Goal: Register for event/course

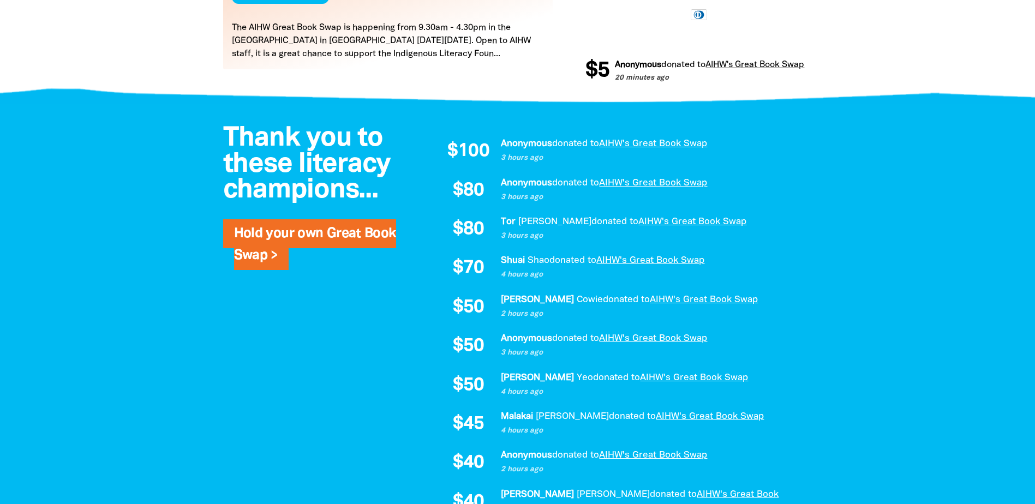
scroll to position [709, 0]
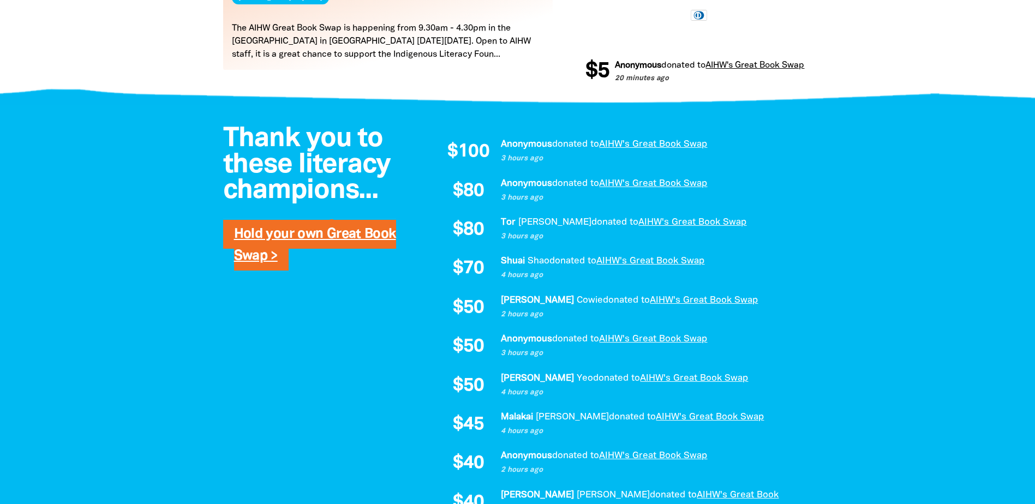
click at [261, 260] on link "Hold your own Great Book Swap >" at bounding box center [315, 245] width 162 height 34
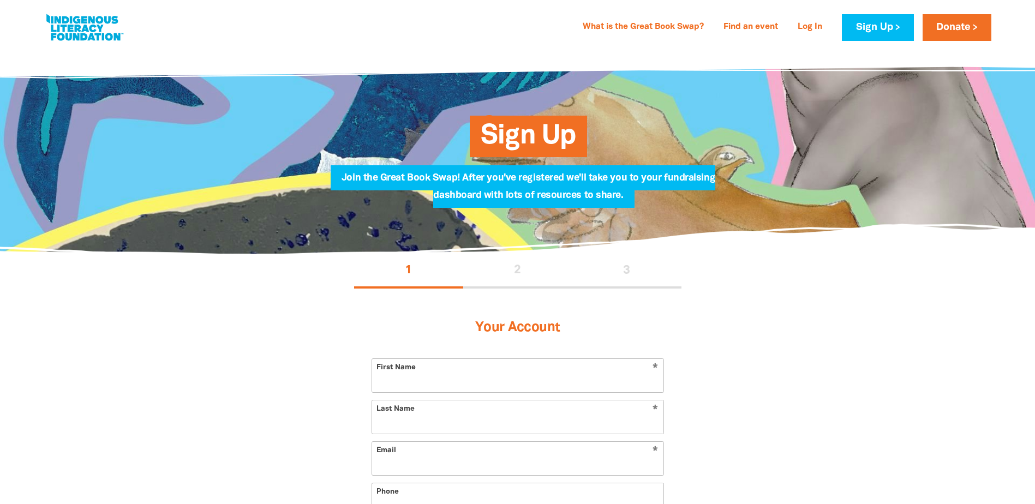
select select "AU"
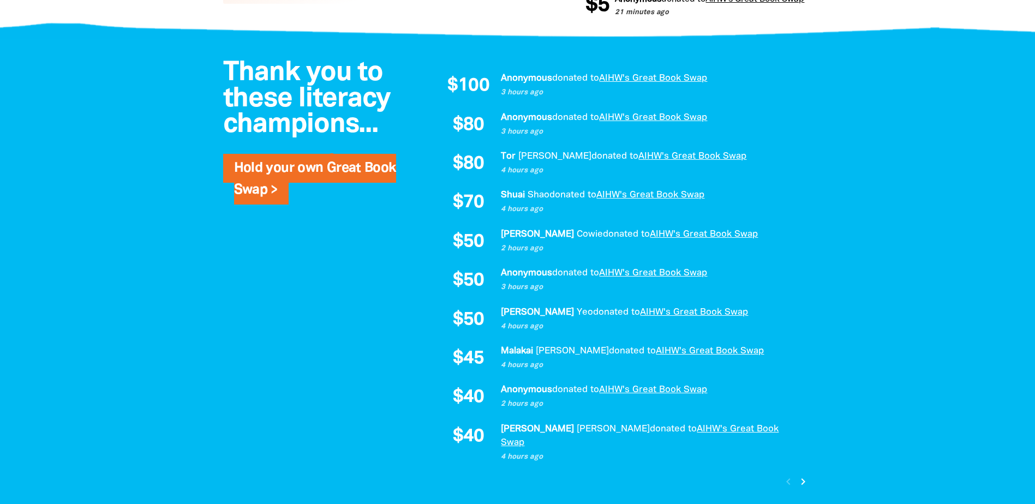
scroll to position [874, 0]
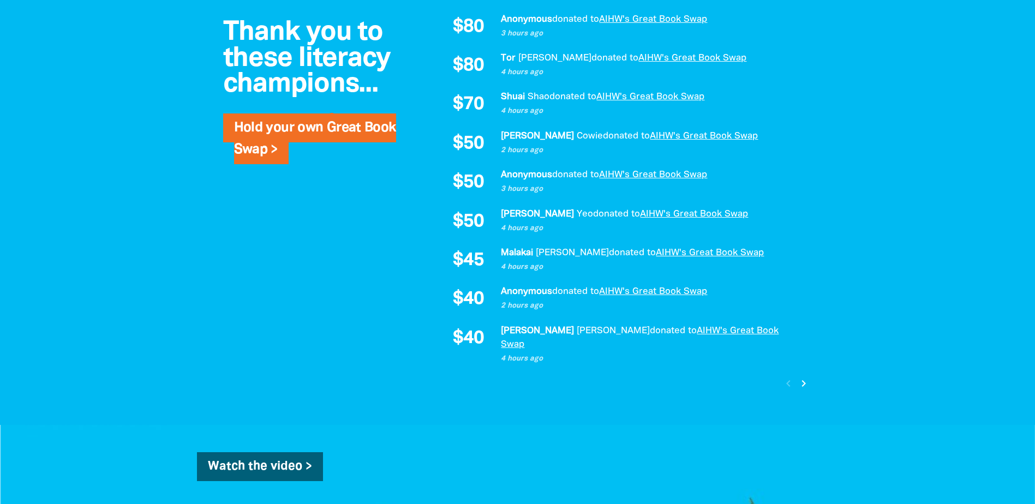
click at [805, 377] on icon "chevron_right" at bounding box center [803, 383] width 13 height 13
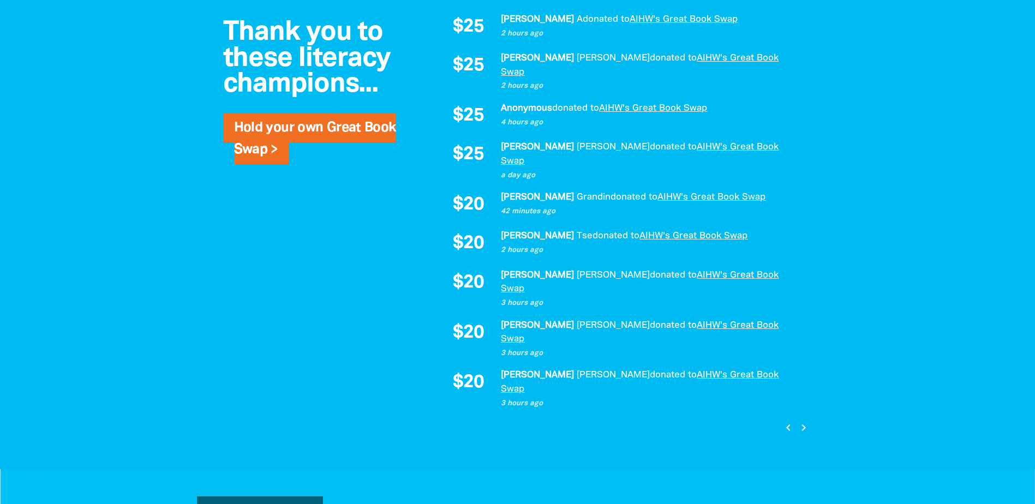
scroll to position [793, 0]
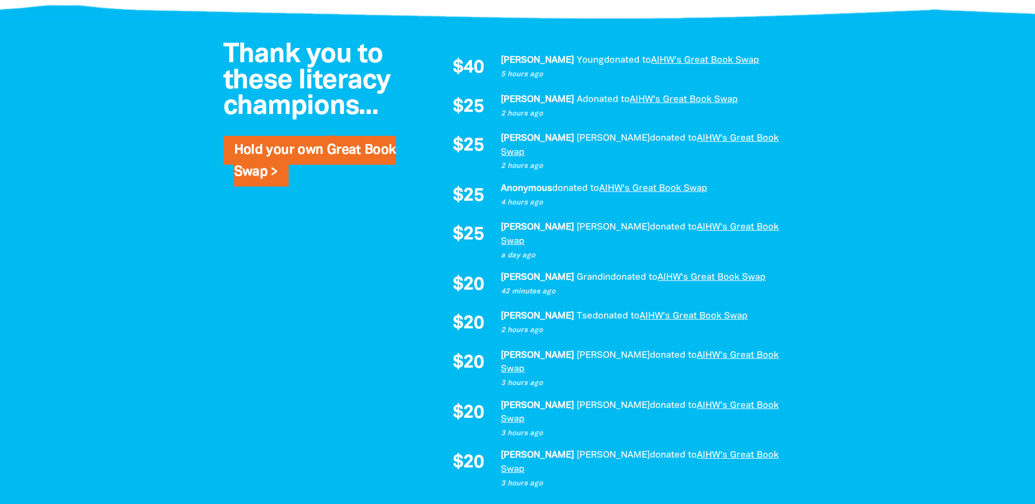
click at [802, 501] on icon "chevron_right" at bounding box center [803, 507] width 13 height 13
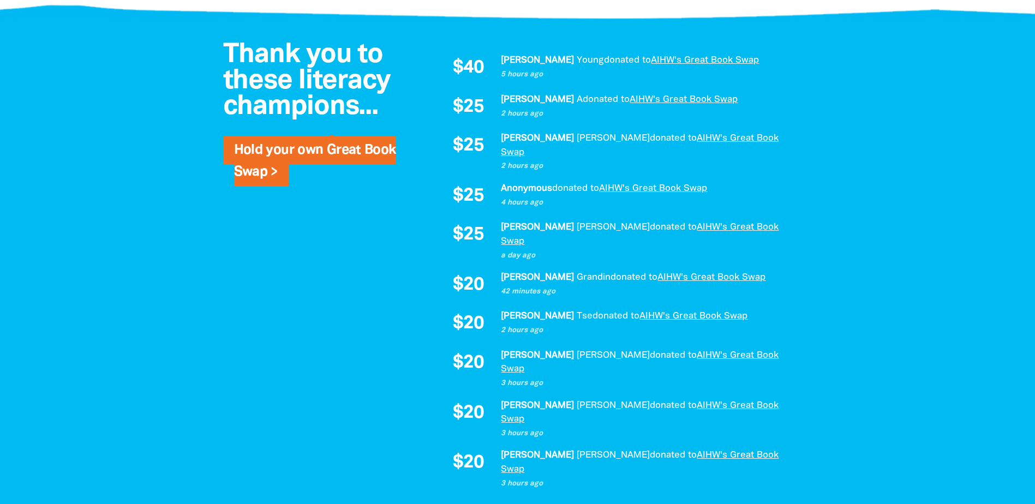
click at [786, 501] on icon "chevron_left" at bounding box center [787, 507] width 13 height 13
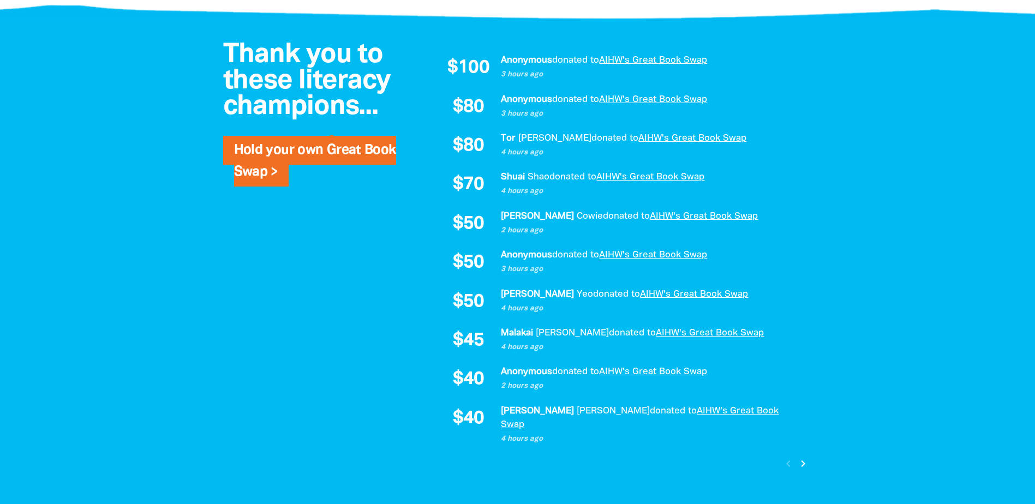
click at [786, 455] on div "chevron_left chevron_right" at bounding box center [795, 464] width 33 height 19
drag, startPoint x: 786, startPoint y: 452, endPoint x: 882, endPoint y: 369, distance: 126.9
click at [882, 369] on div at bounding box center [517, 263] width 1035 height 484
click at [802, 457] on icon "chevron_right" at bounding box center [803, 463] width 13 height 13
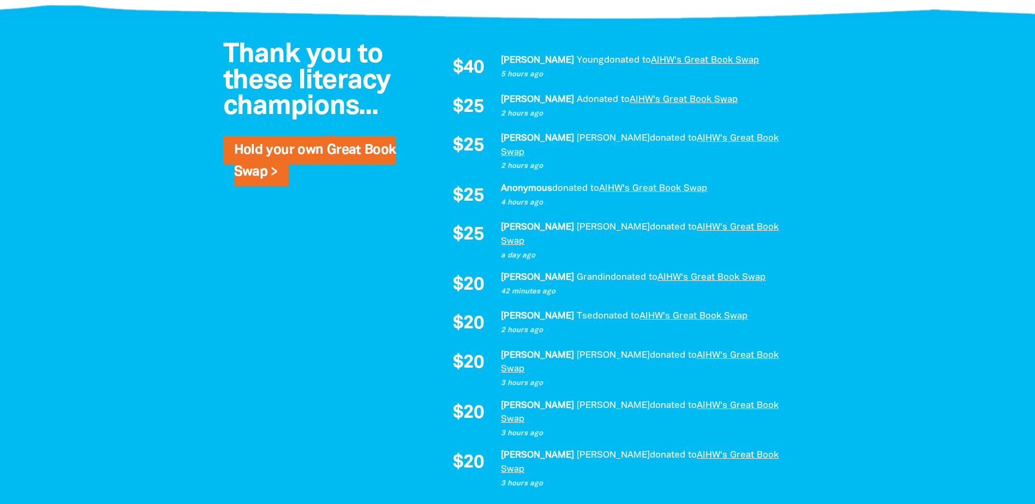
click at [802, 501] on icon "chevron_right" at bounding box center [803, 507] width 13 height 13
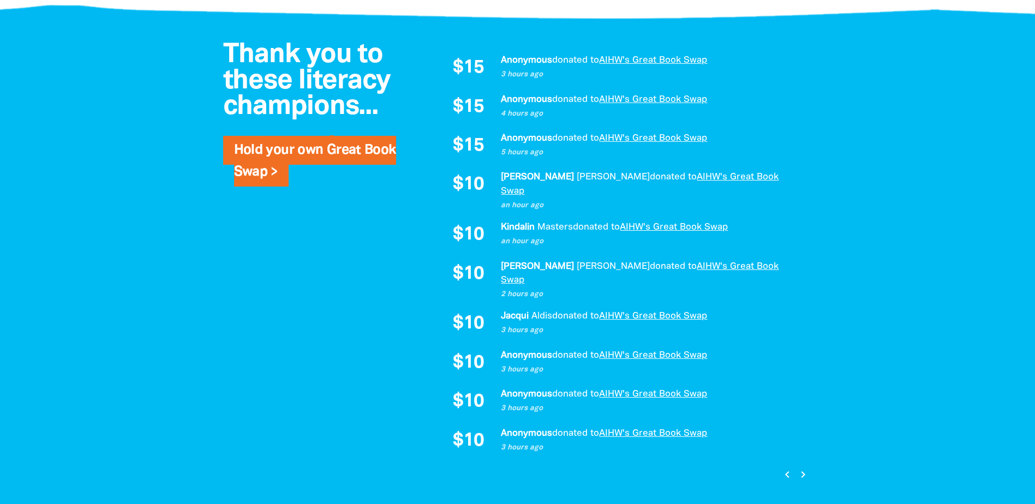
click at [784, 468] on icon "chevron_left" at bounding box center [787, 474] width 13 height 13
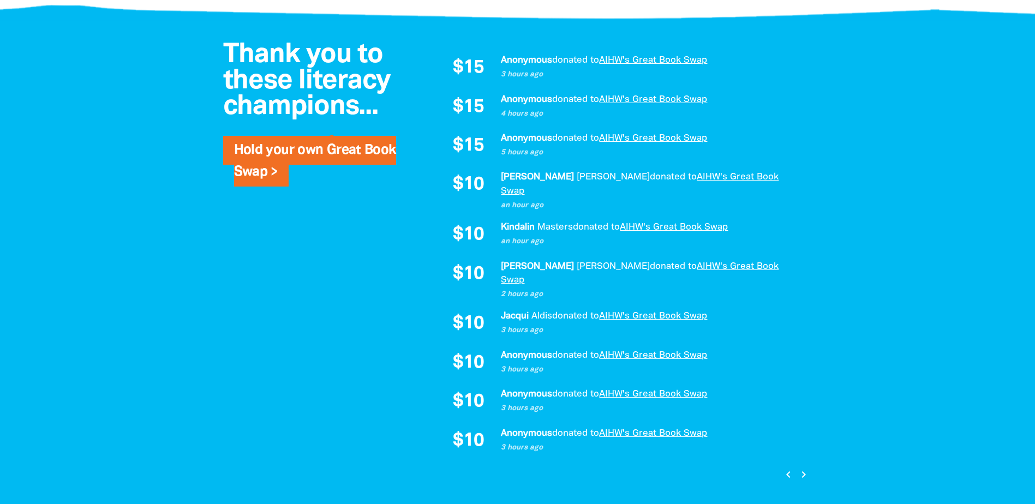
click at [804, 468] on icon "chevron_right" at bounding box center [803, 474] width 13 height 13
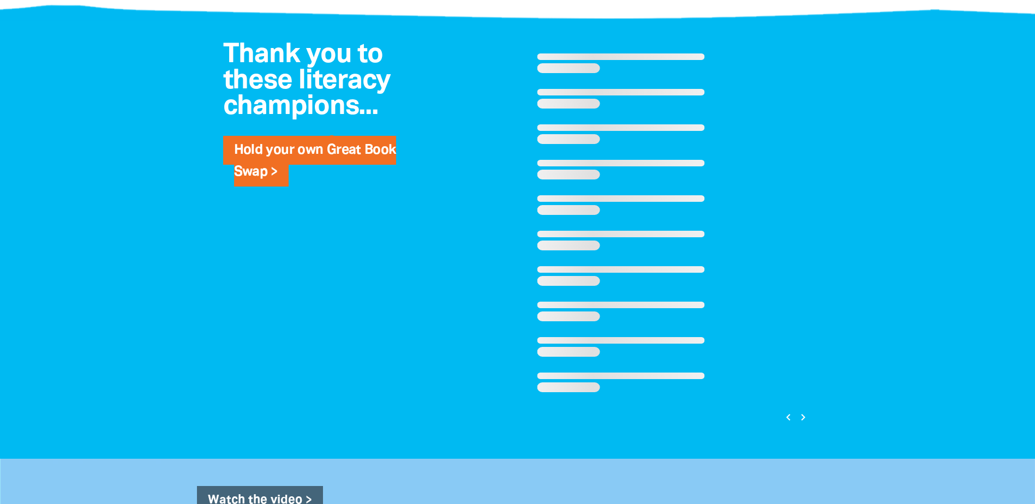
click at [804, 451] on div "Thank you to these literacy champions... Hold your own Great Book Swap > Loadin…" at bounding box center [517, 240] width 655 height 438
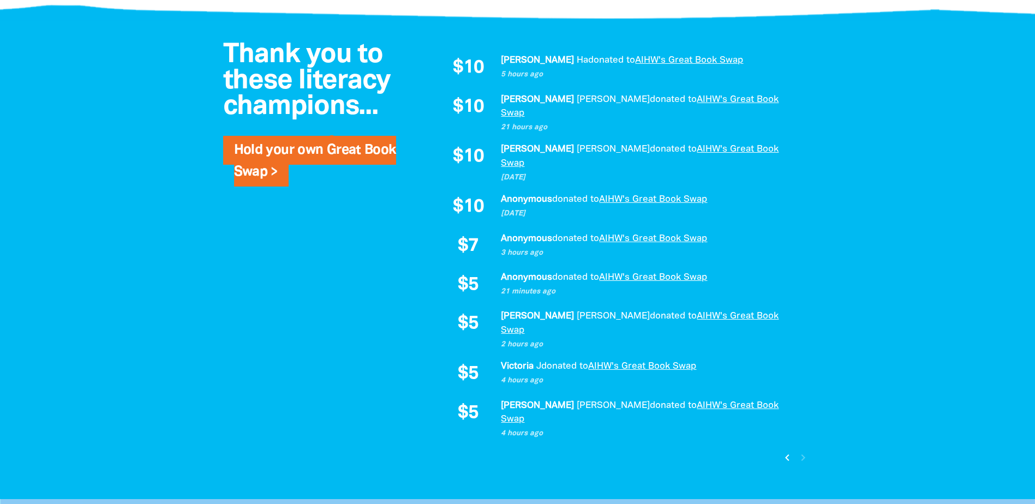
click at [789, 451] on icon "chevron_left" at bounding box center [787, 457] width 13 height 13
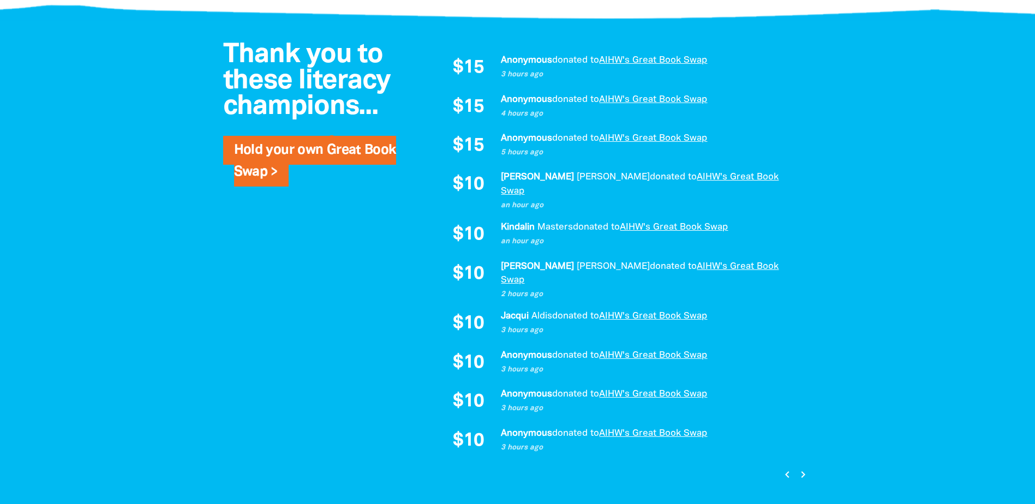
click at [785, 468] on icon "chevron_left" at bounding box center [787, 474] width 13 height 13
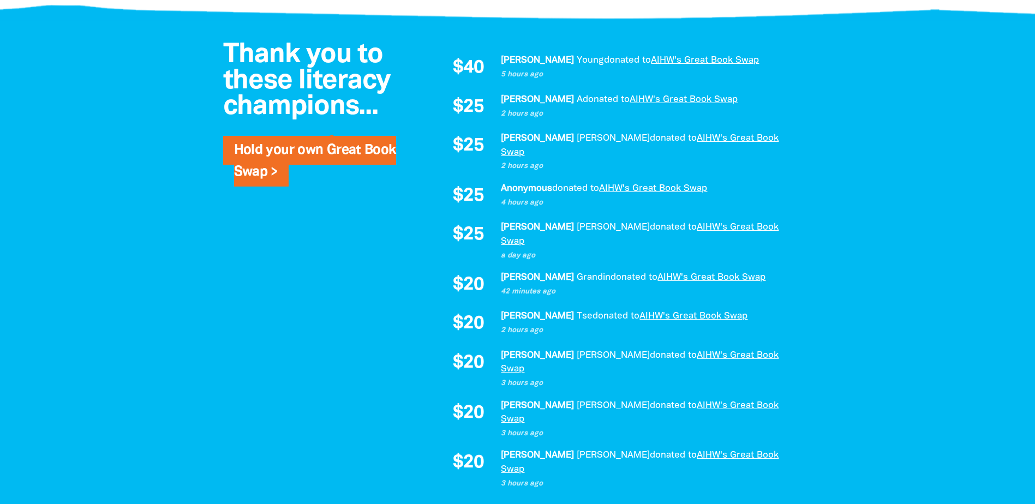
click at [785, 501] on icon "chevron_left" at bounding box center [787, 507] width 13 height 13
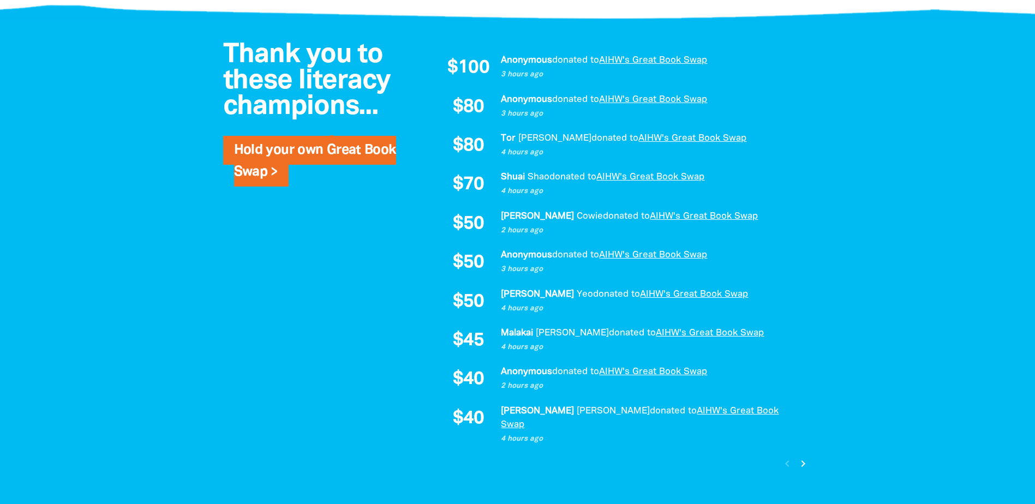
click at [785, 455] on div "chevron_left chevron_right" at bounding box center [795, 464] width 33 height 19
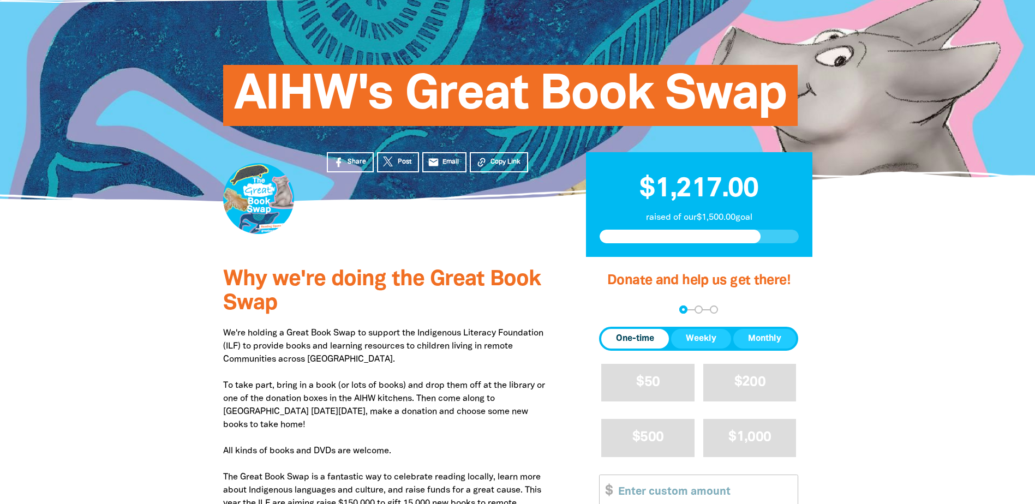
scroll to position [109, 0]
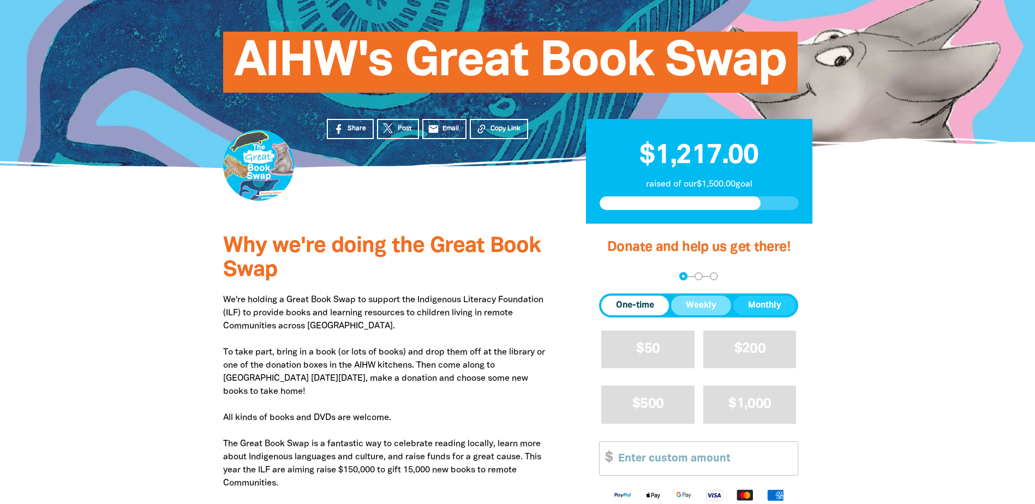
click at [706, 313] on button "Weekly" at bounding box center [701, 306] width 60 height 20
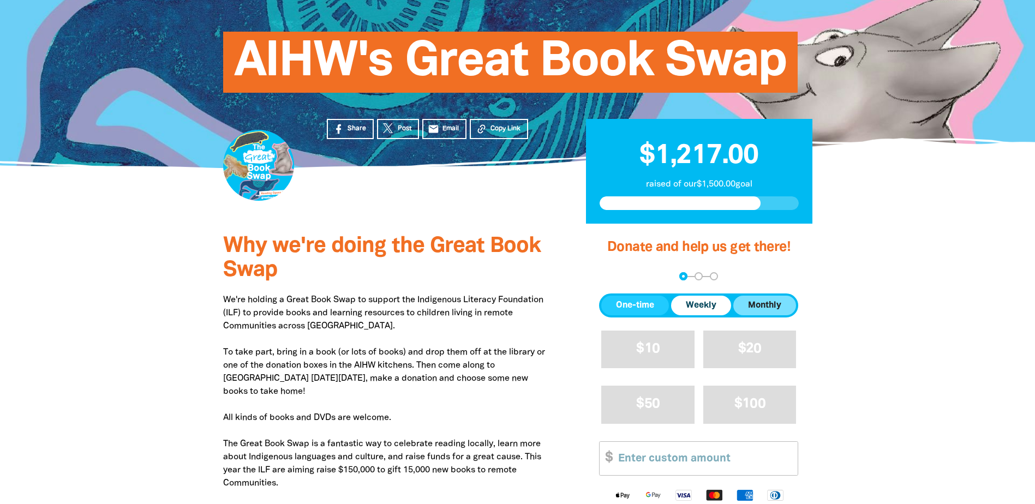
click at [756, 306] on span "Monthly" at bounding box center [764, 305] width 33 height 13
click at [618, 306] on span "One-time" at bounding box center [635, 305] width 38 height 13
